Goal: Task Accomplishment & Management: Manage account settings

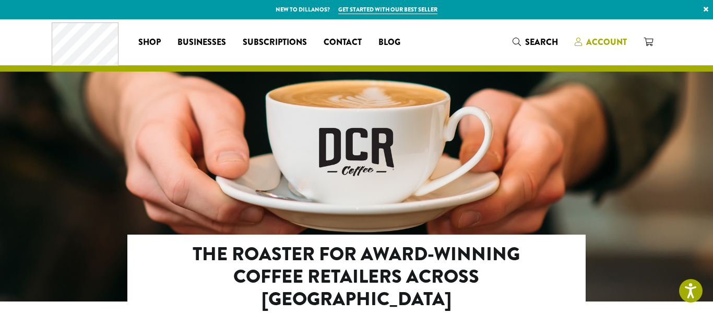
click at [620, 44] on span "Account" at bounding box center [606, 42] width 41 height 12
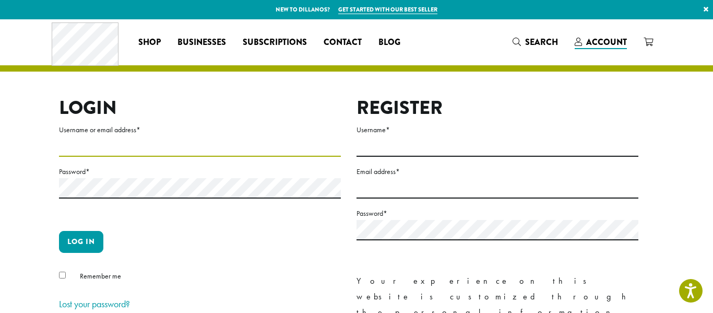
click at [202, 147] on input "Username or email address *" at bounding box center [200, 146] width 282 height 20
type input "**********"
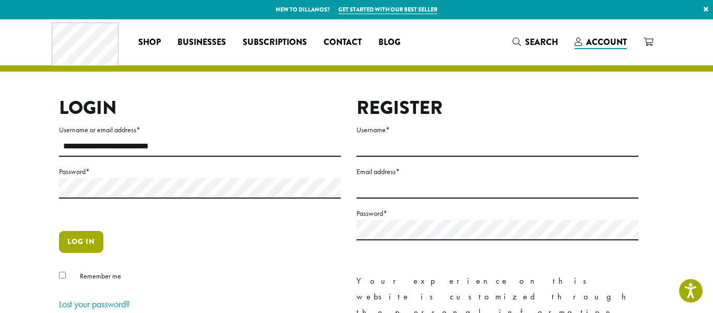
click at [84, 242] on button "Log in" at bounding box center [81, 242] width 44 height 22
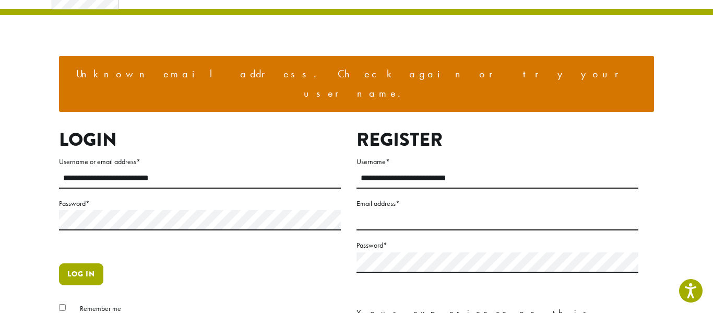
scroll to position [60, 0]
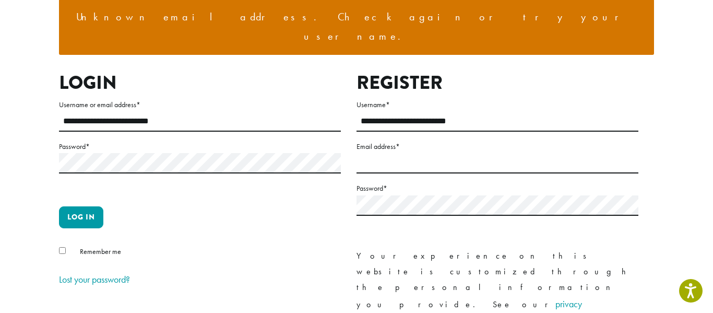
scroll to position [113, 0]
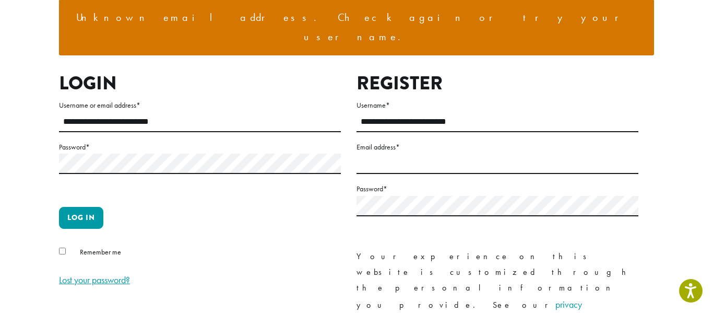
click at [82, 274] on link "Lost your password?" at bounding box center [94, 280] width 71 height 12
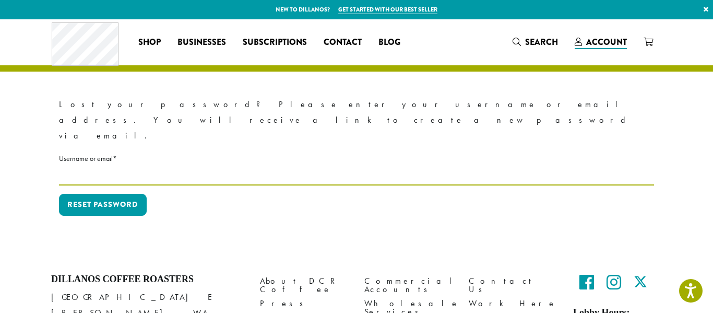
click at [150, 165] on input "Username or email * Required" at bounding box center [356, 175] width 595 height 20
type input "*"
type input "**********"
click at [59, 194] on button "Reset password" at bounding box center [103, 205] width 88 height 22
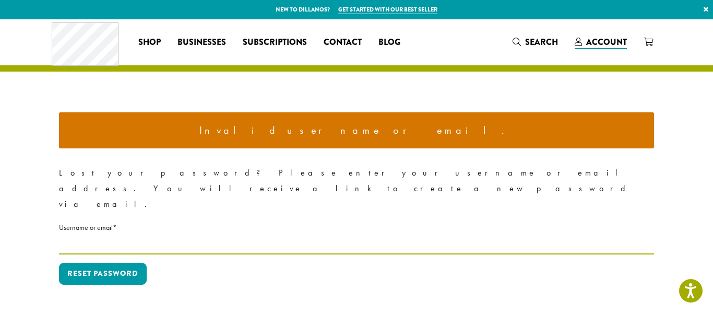
click at [111, 234] on input "Username or email * Required" at bounding box center [356, 244] width 595 height 20
type input "**********"
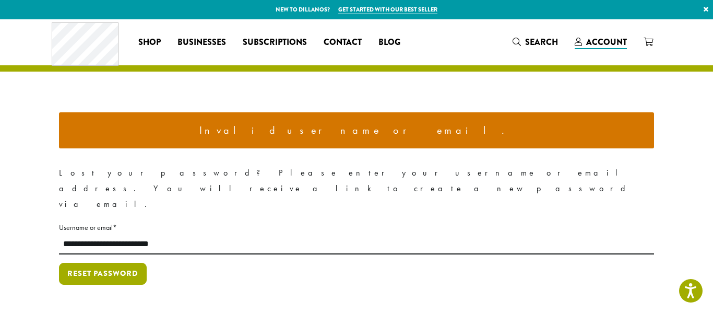
click at [127, 263] on button "Reset password" at bounding box center [103, 274] width 88 height 22
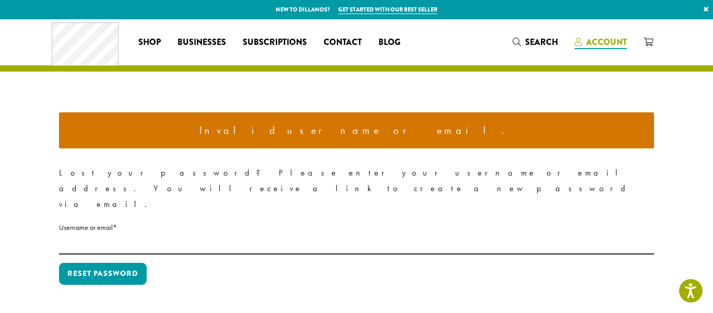
click at [604, 39] on span "Account" at bounding box center [606, 42] width 41 height 12
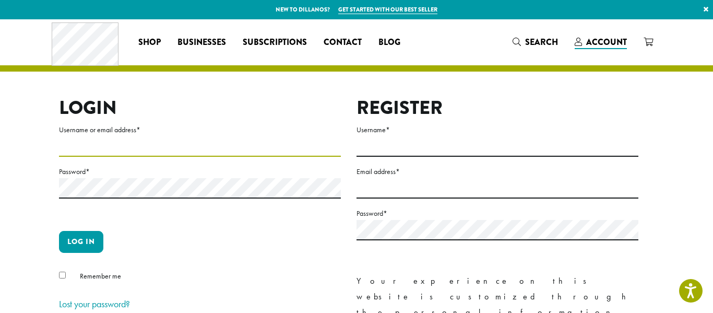
click at [160, 147] on input "Username or email address *" at bounding box center [200, 146] width 282 height 20
